Goal: Navigation & Orientation: Find specific page/section

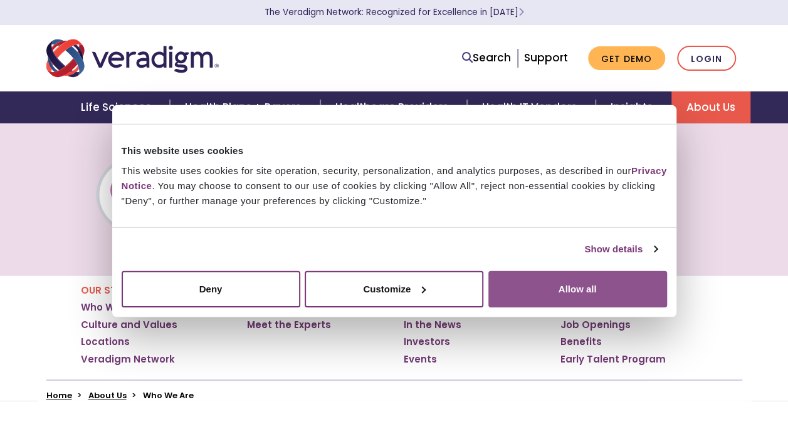
click at [578, 294] on button "Allow all" at bounding box center [577, 289] width 179 height 36
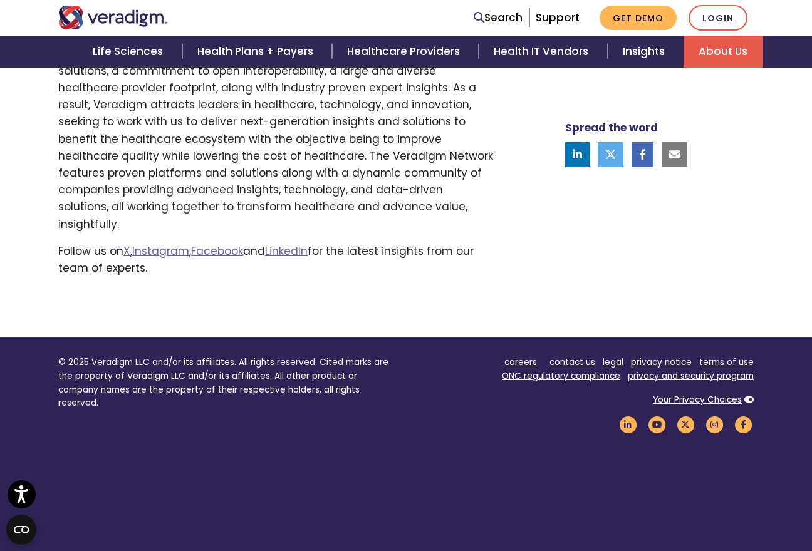
scroll to position [974, 0]
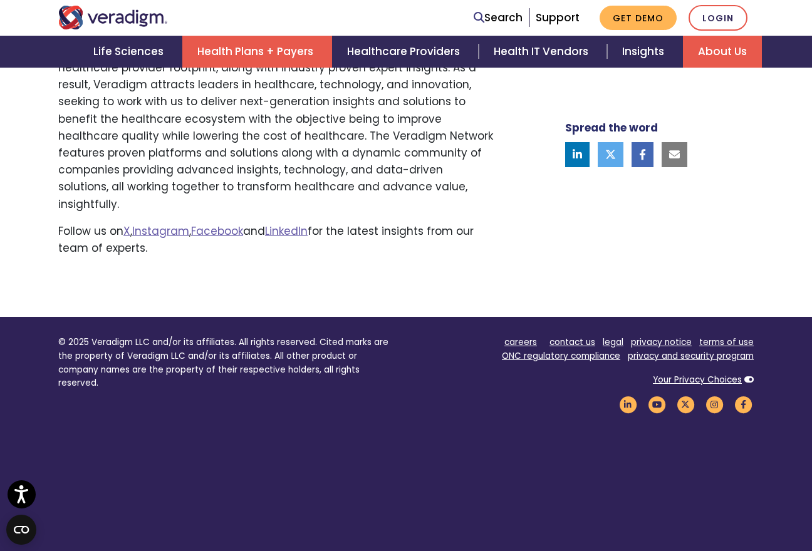
click at [217, 50] on link "Health Plans + Payers" at bounding box center [257, 52] width 150 height 32
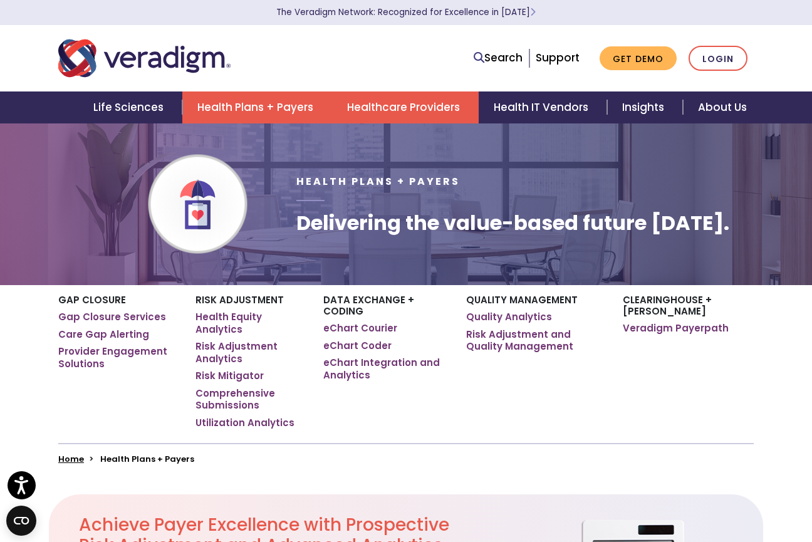
click at [367, 107] on link "Healthcare Providers" at bounding box center [405, 107] width 147 height 32
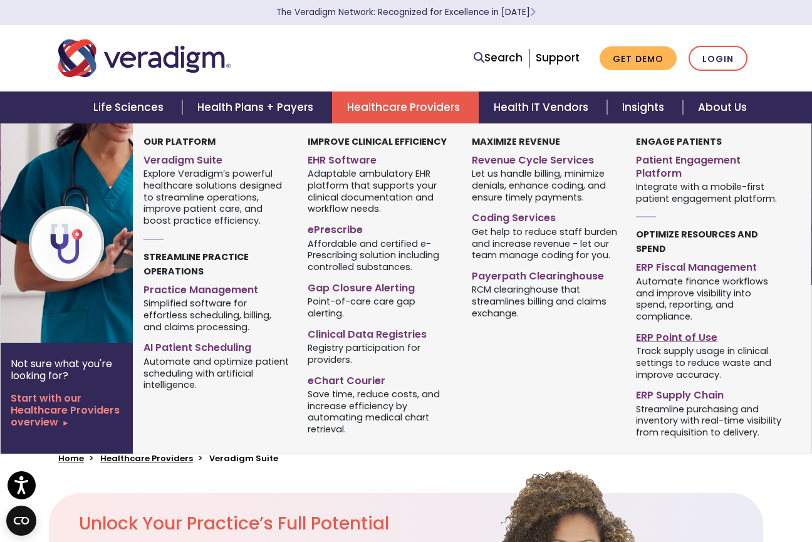
click at [652, 341] on link "ERP Point of Use" at bounding box center [708, 335] width 145 height 18
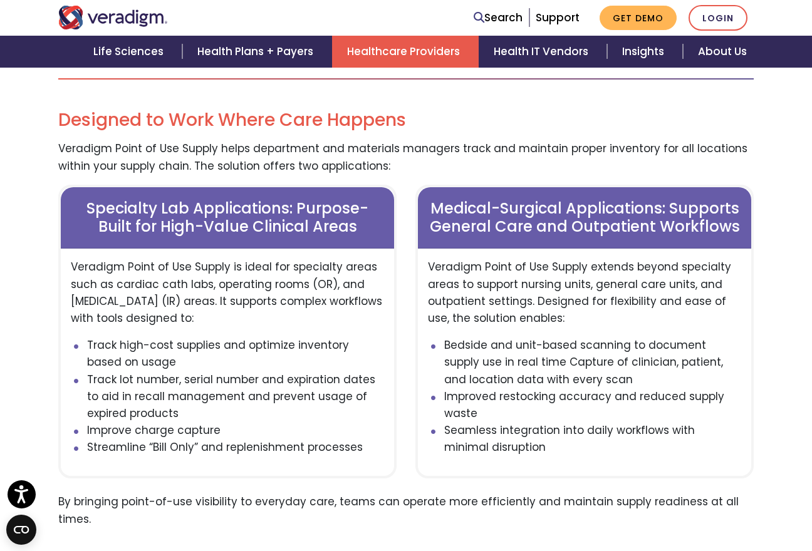
scroll to position [1504, 0]
